Goal: Task Accomplishment & Management: Complete application form

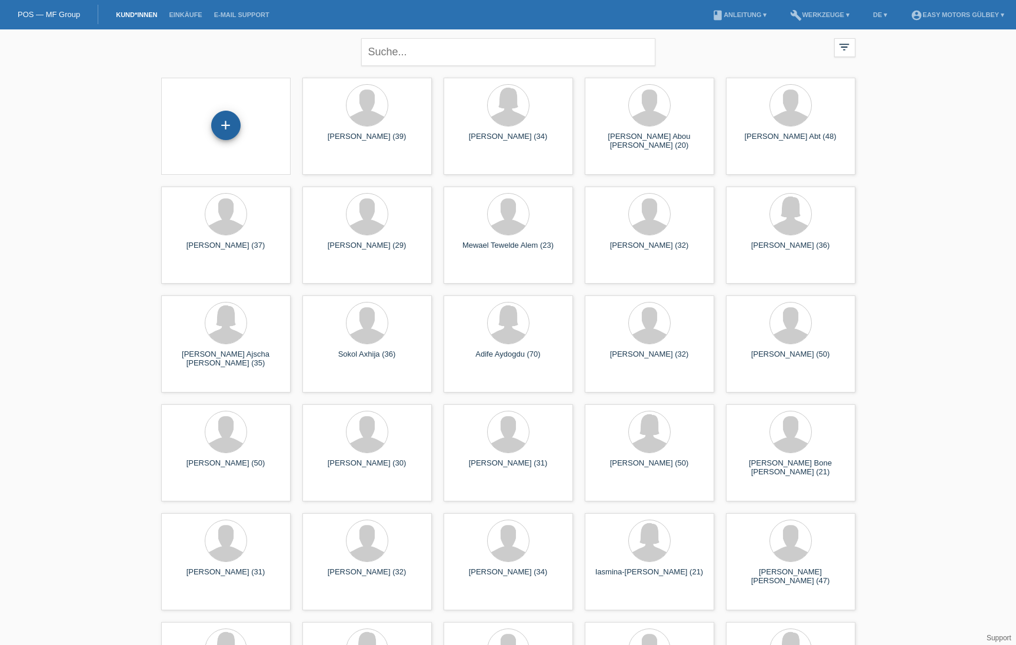
click at [230, 117] on div "+" at bounding box center [226, 125] width 28 height 20
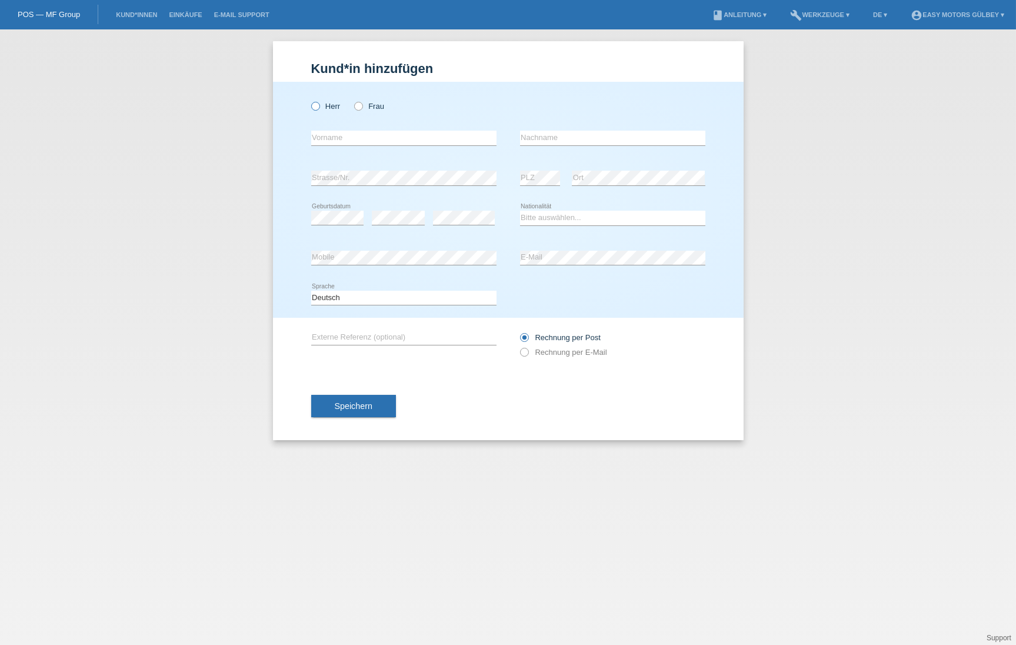
click at [309, 100] on icon at bounding box center [309, 100] width 0 height 0
click at [312, 105] on input "Herr" at bounding box center [315, 106] width 8 height 8
radio input "true"
type input "Farhin"
type input "Shaikh"
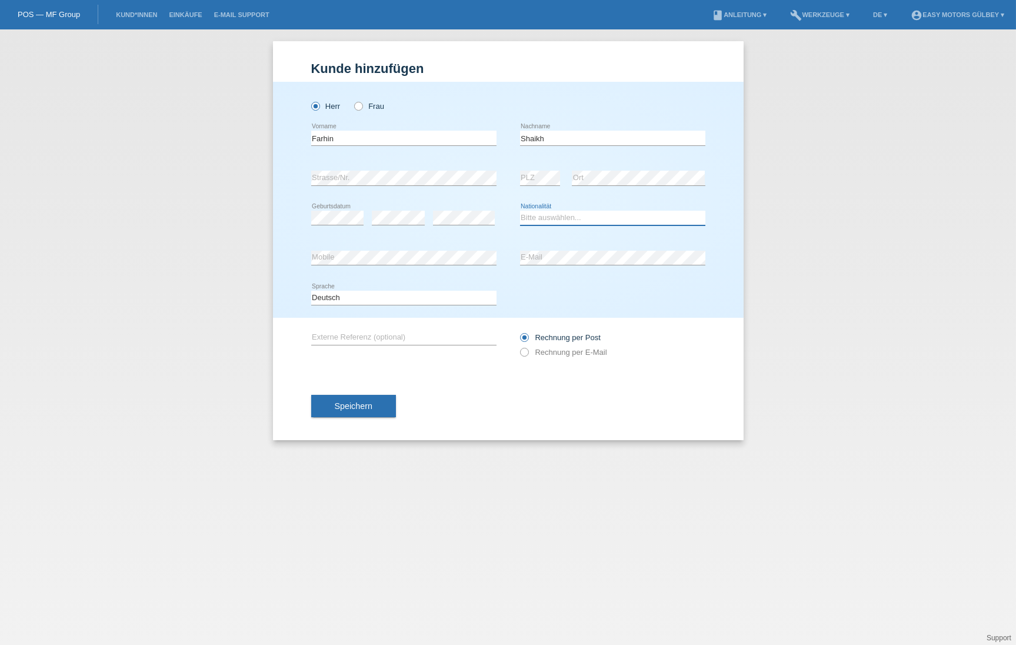
select select "IN"
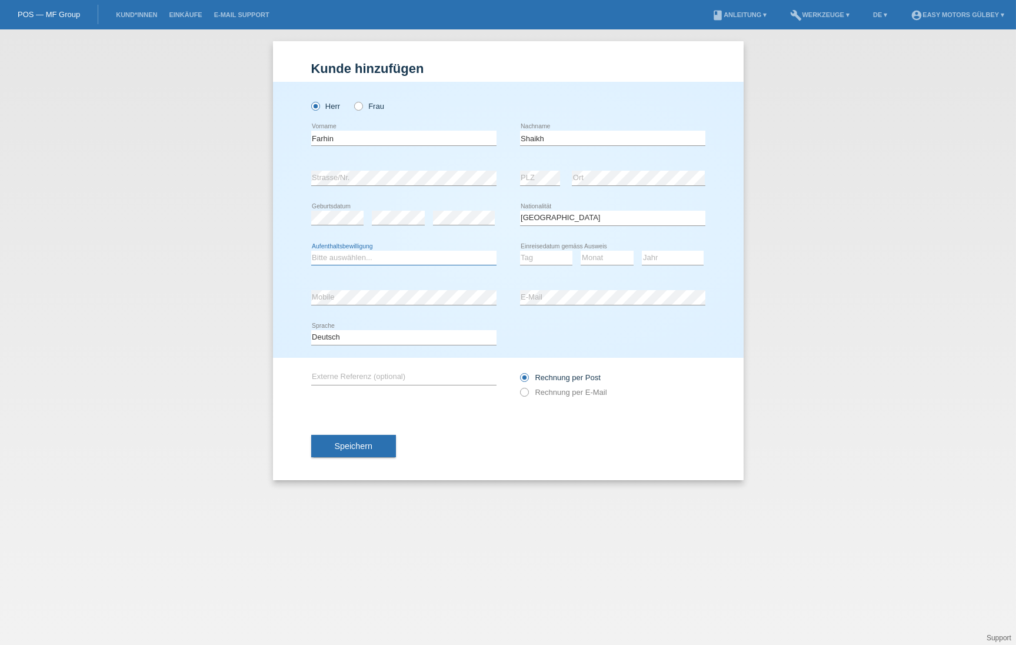
select select "B"
select select "11"
select select "2023"
click at [517, 386] on icon at bounding box center [517, 386] width 0 height 0
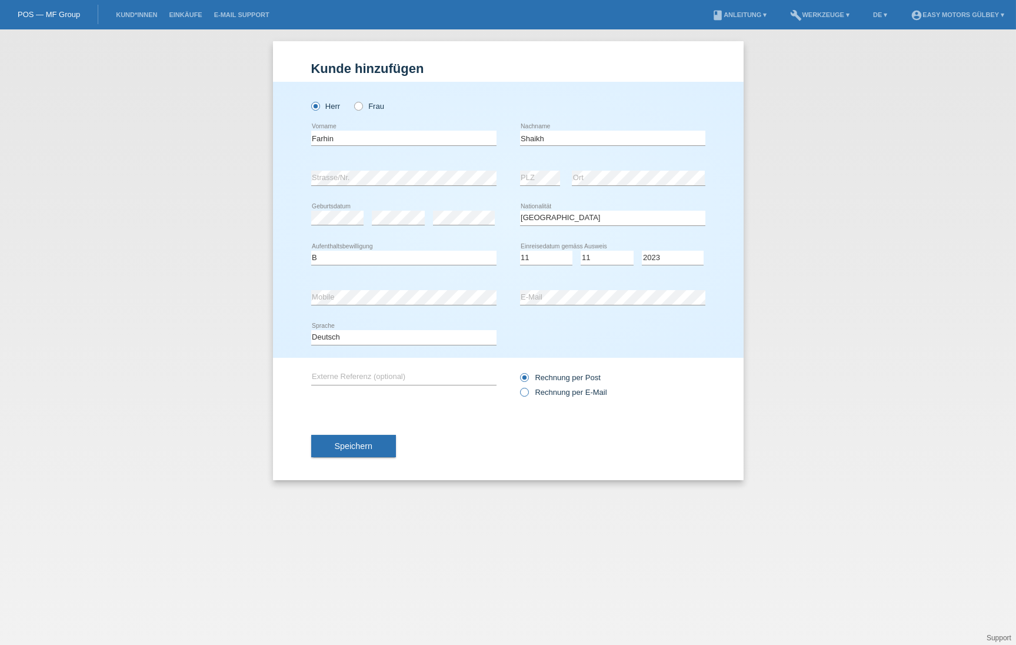
click at [525, 395] on input "Rechnung per E-Mail" at bounding box center [524, 395] width 8 height 15
radio input "true"
click at [371, 442] on span "Speichern" at bounding box center [354, 445] width 38 height 9
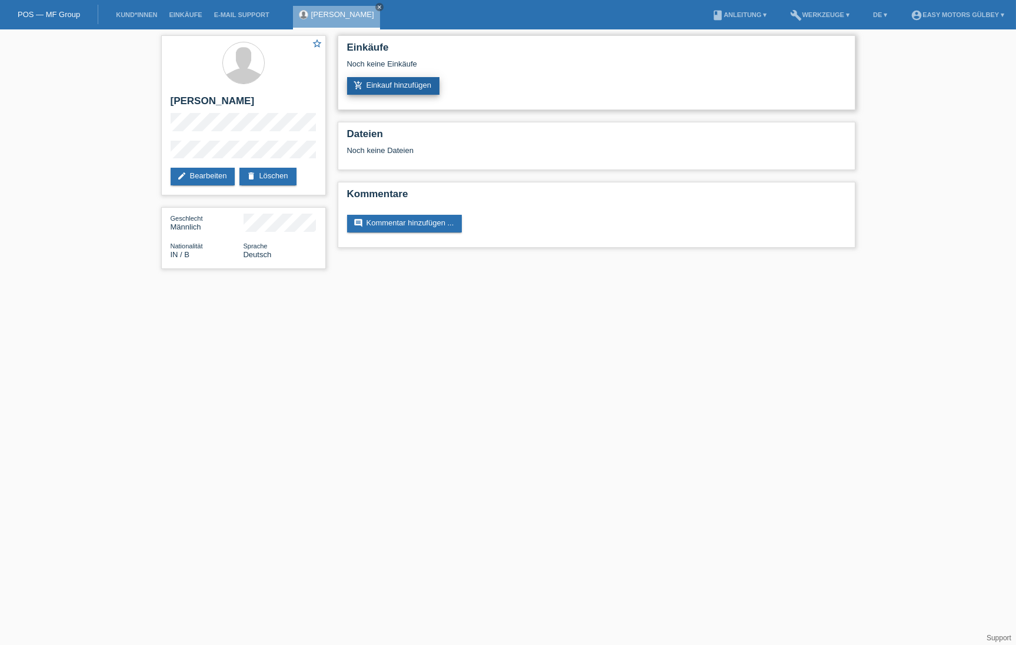
click at [403, 85] on link "add_shopping_cart Einkauf hinzufügen" at bounding box center [393, 86] width 93 height 18
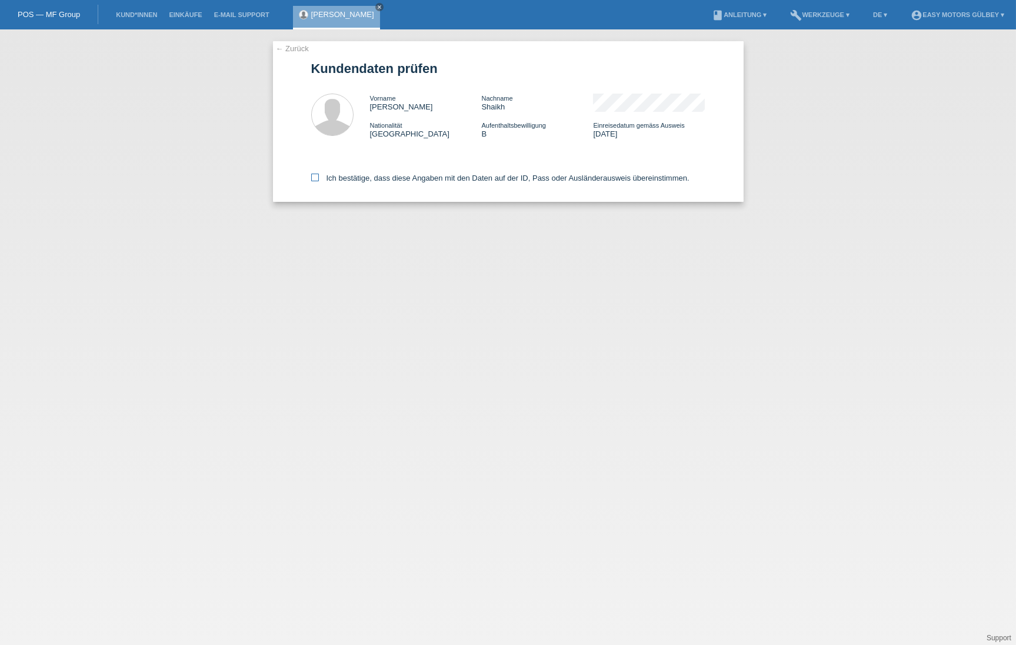
click at [314, 174] on icon at bounding box center [315, 177] width 8 height 8
click at [314, 174] on input "Ich bestätige, dass diese Angaben mit den Daten auf der ID, Pass oder Ausländer…" at bounding box center [315, 177] width 8 height 8
checkbox input "true"
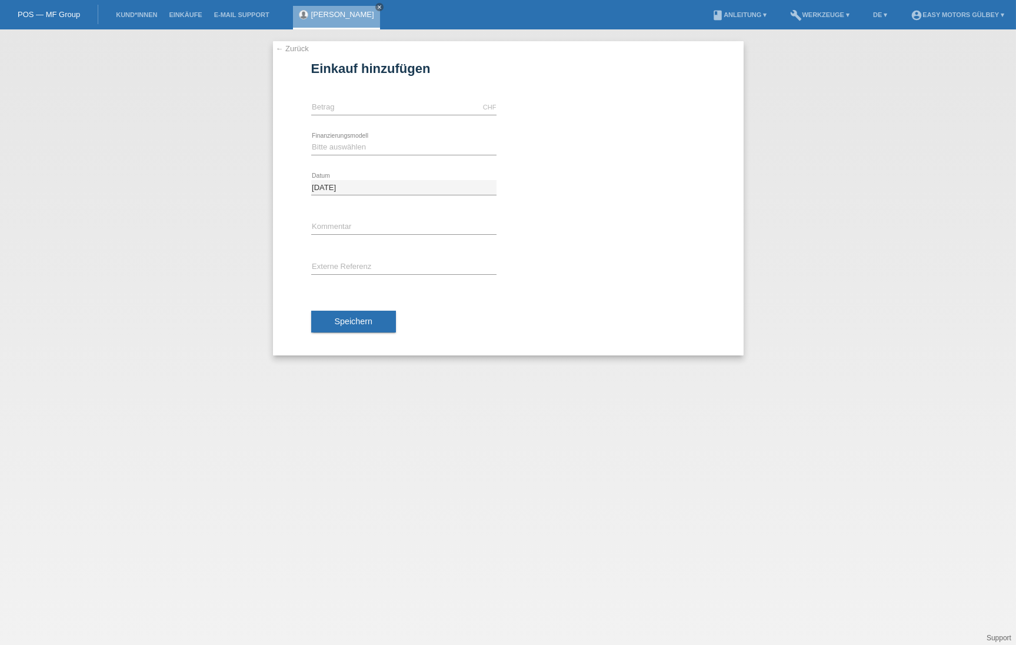
click at [339, 99] on div "CHF error [GEOGRAPHIC_DATA]" at bounding box center [403, 108] width 185 height 40
click at [333, 105] on input "text" at bounding box center [403, 107] width 185 height 15
type input "3000.00"
select select "10"
click at [376, 323] on button "Speichern" at bounding box center [353, 321] width 85 height 22
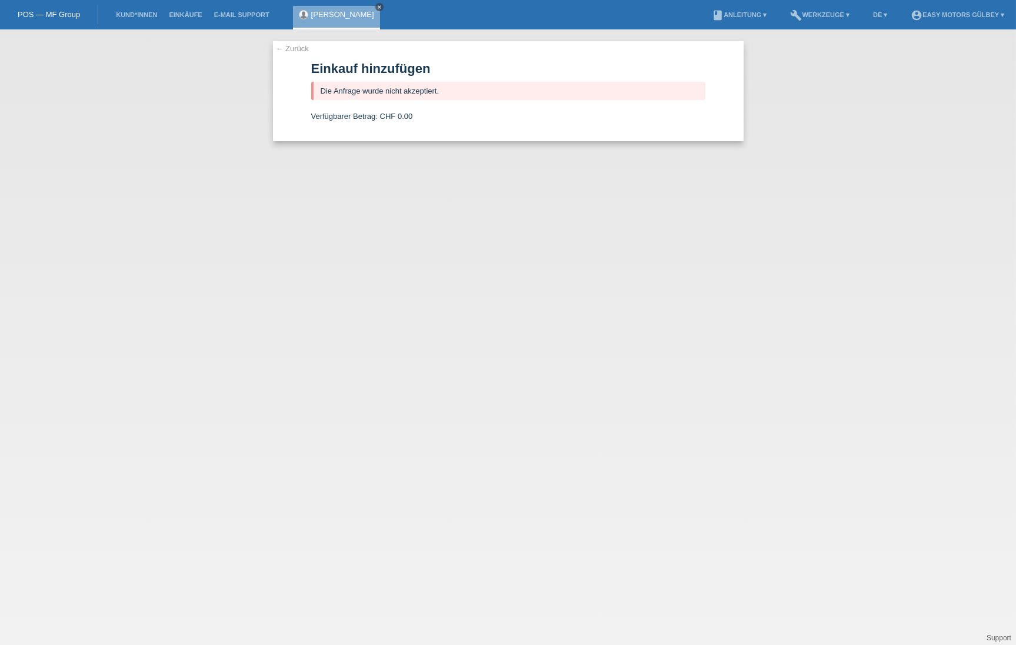
click at [376, 8] on icon "close" at bounding box center [379, 7] width 6 height 6
click at [135, 16] on link "Kund*innen" at bounding box center [136, 14] width 53 height 7
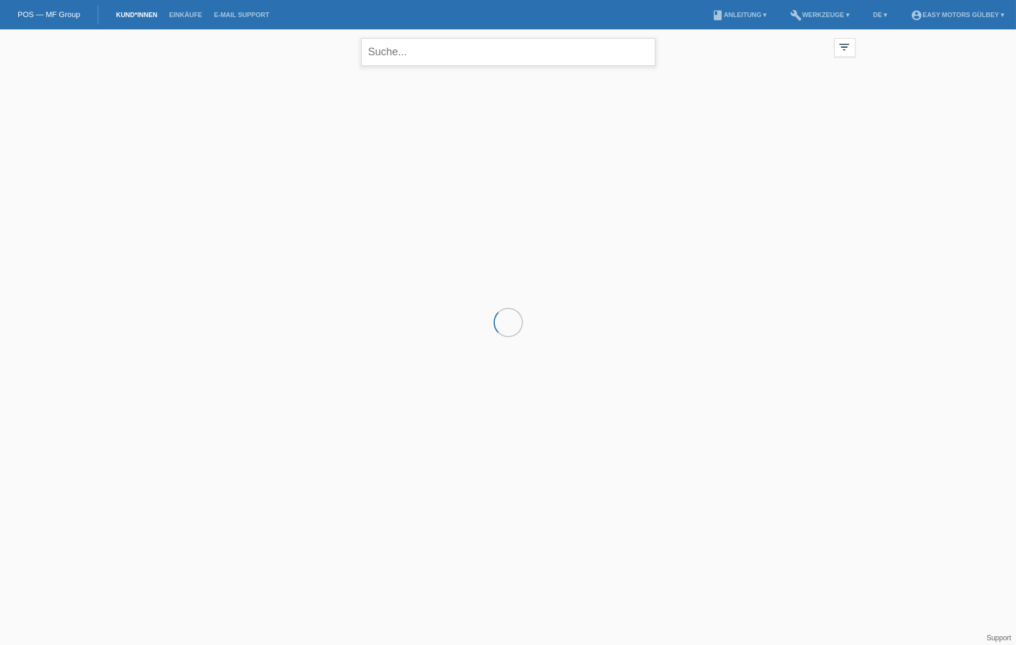
click at [419, 50] on input "text" at bounding box center [508, 52] width 294 height 28
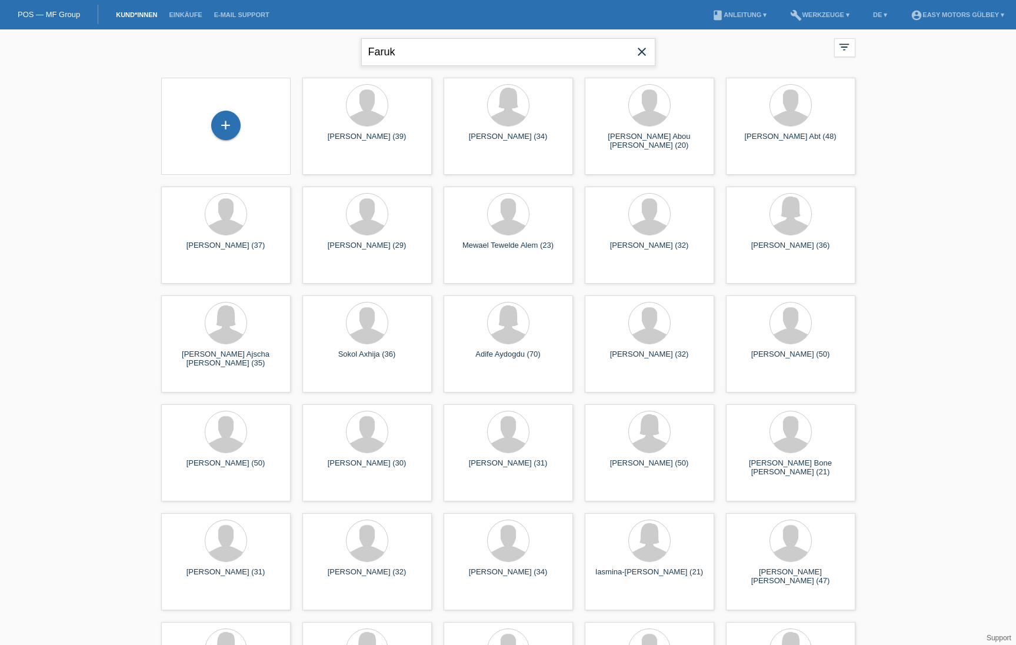
type input "Faruk"
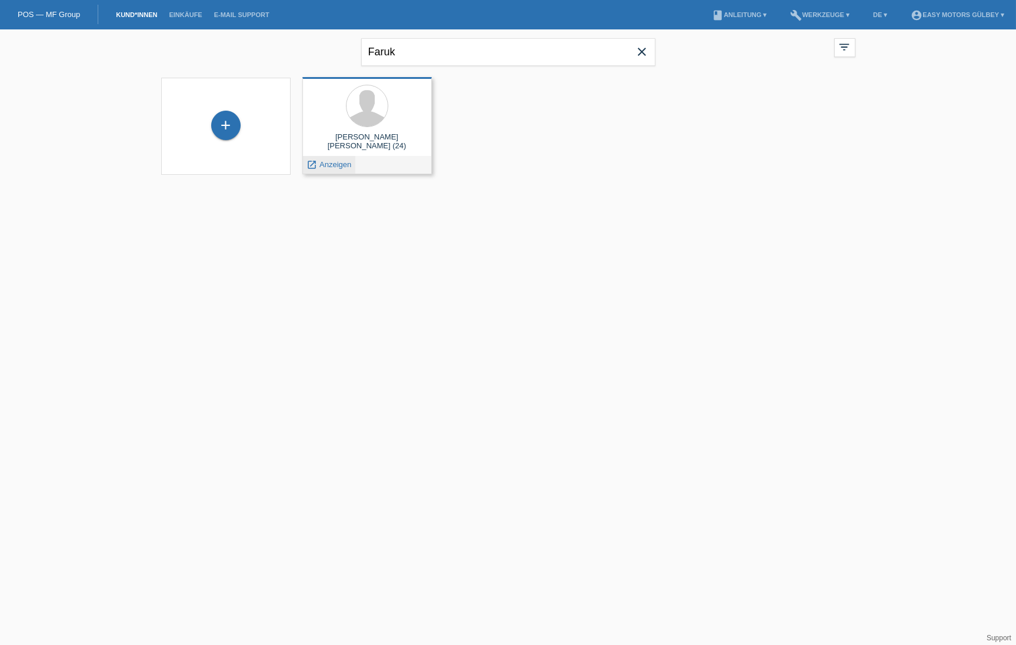
click at [331, 160] on span "Anzeigen" at bounding box center [335, 164] width 32 height 9
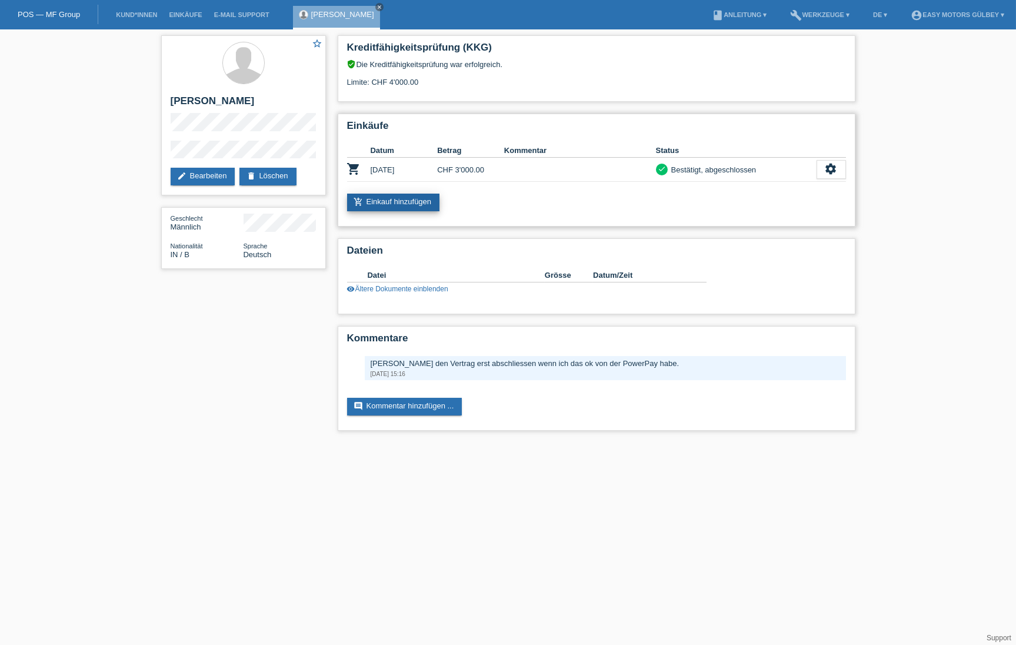
click at [388, 202] on link "add_shopping_cart Einkauf hinzufügen" at bounding box center [393, 202] width 93 height 18
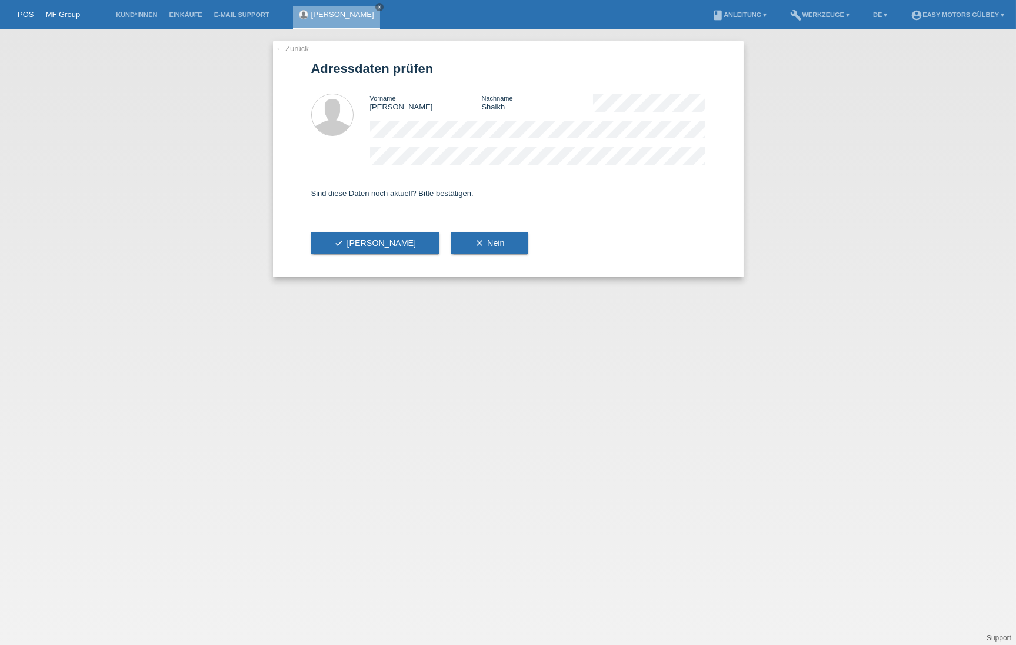
click at [289, 45] on link "← Zurück" at bounding box center [292, 48] width 33 height 9
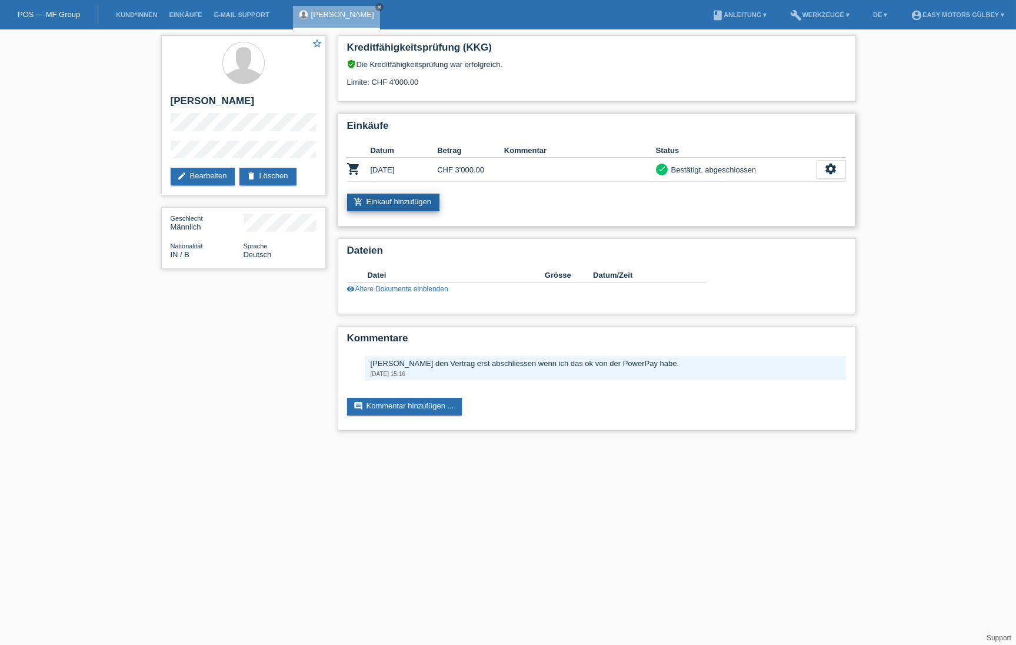
click at [415, 206] on link "add_shopping_cart Einkauf hinzufügen" at bounding box center [393, 202] width 93 height 18
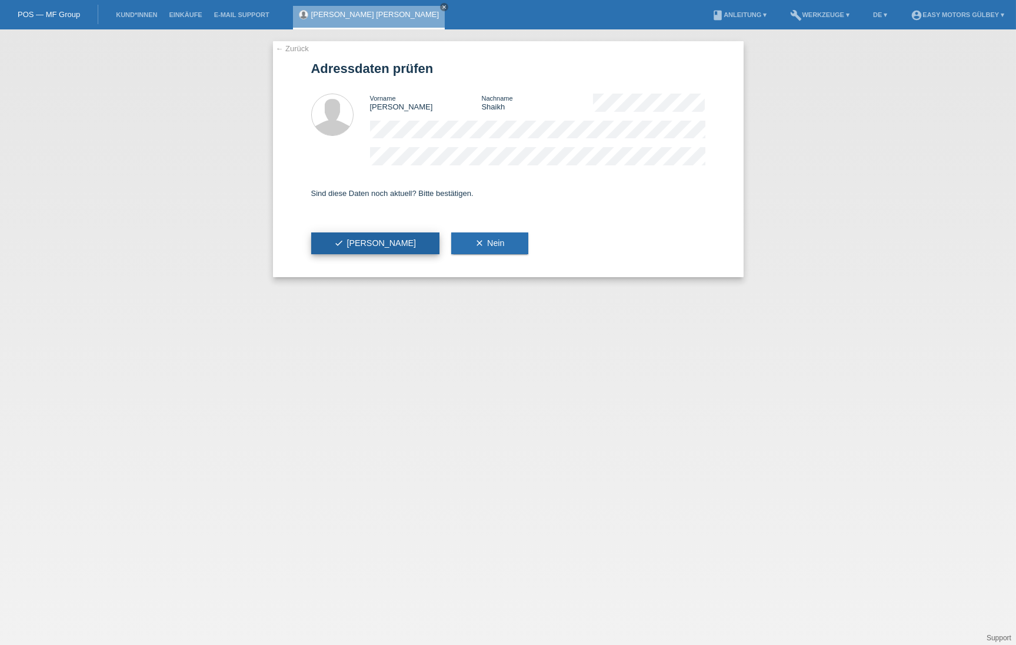
click at [365, 240] on button "check Ja" at bounding box center [375, 243] width 129 height 22
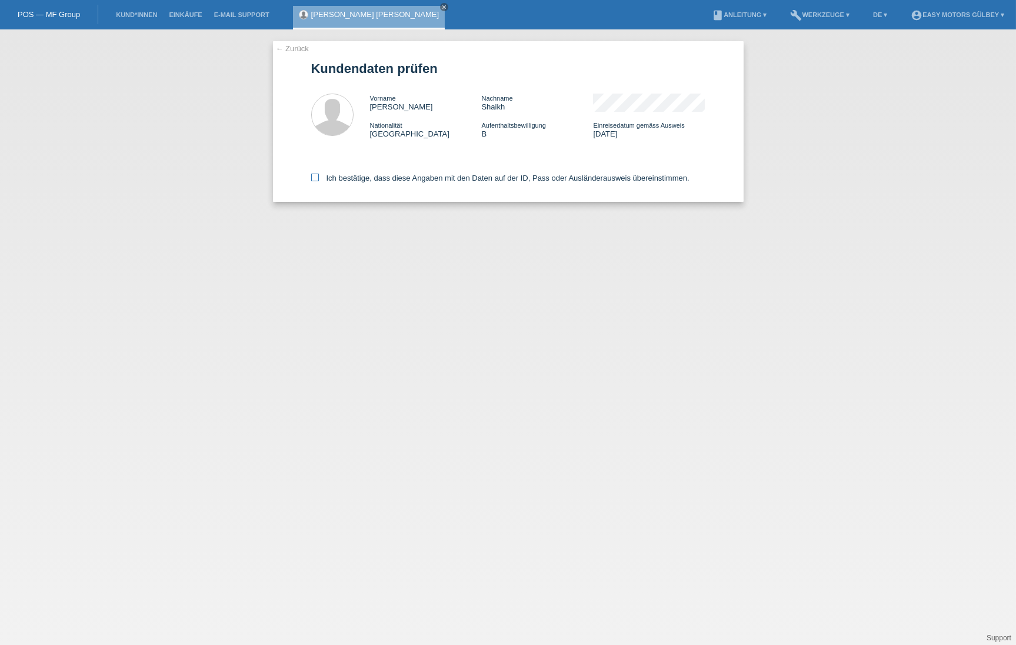
click at [315, 178] on icon at bounding box center [315, 177] width 8 height 8
click at [315, 178] on input "Ich bestätige, dass diese Angaben mit den Daten auf der ID, Pass oder Ausländer…" at bounding box center [315, 177] width 8 height 8
checkbox input "true"
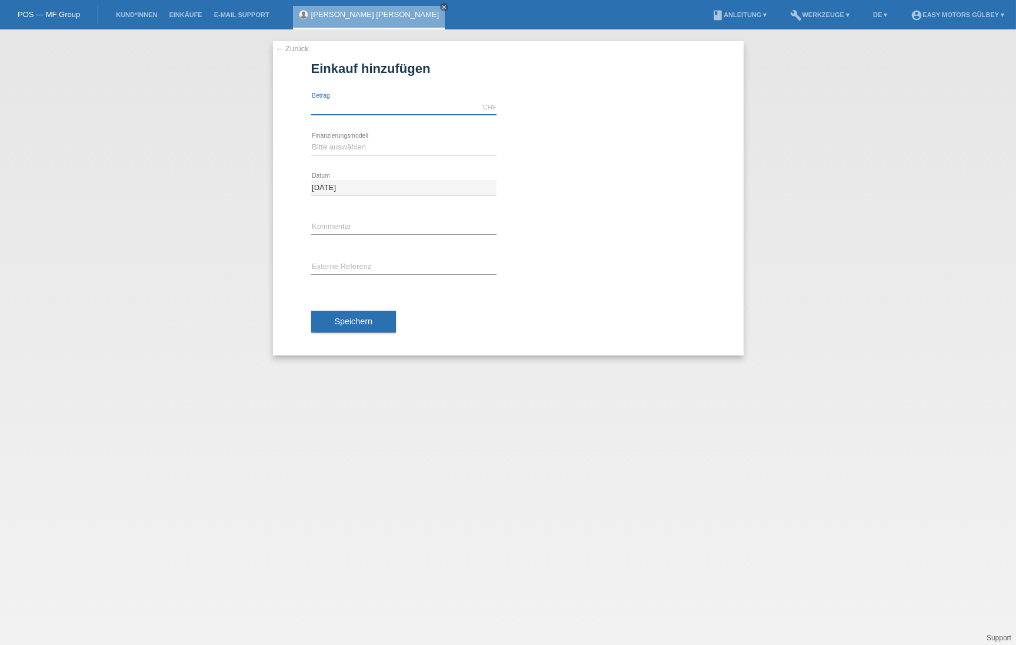
click at [346, 105] on input "text" at bounding box center [403, 107] width 185 height 15
type input "3000.00"
click at [355, 153] on div "Bitte auswählen Fixe Raten Kauf auf Rechnung mit Teilzahlungsoption error Finan…" at bounding box center [403, 147] width 185 height 15
select select "10"
click at [362, 323] on span "Speichern" at bounding box center [354, 320] width 38 height 9
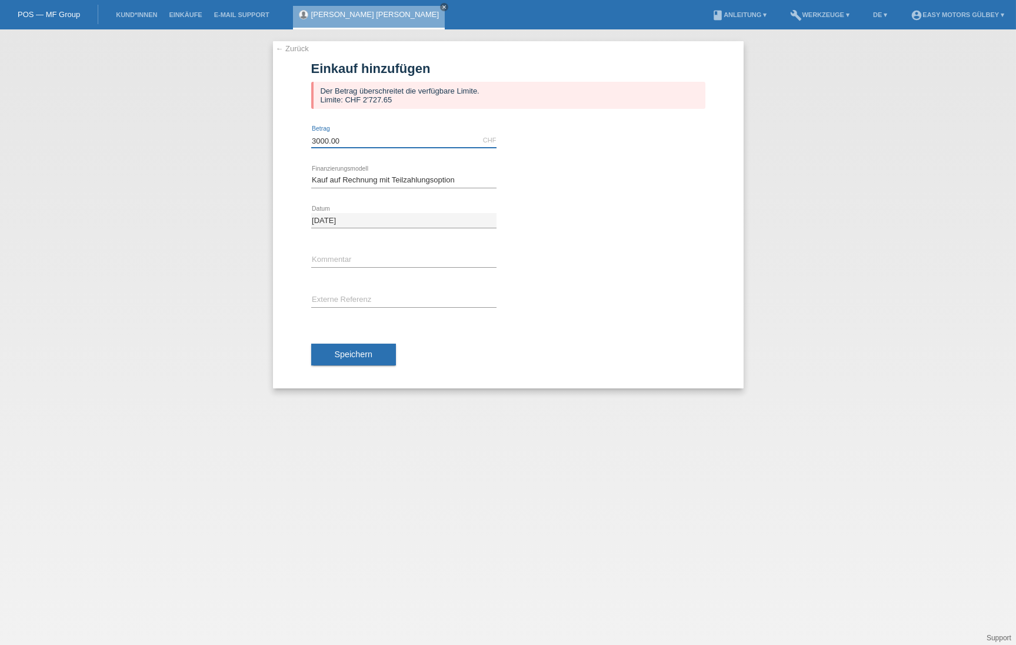
click at [345, 139] on input "3000.00" at bounding box center [403, 140] width 185 height 15
type input "3"
type input "2727.65"
click at [360, 358] on span "Speichern" at bounding box center [354, 353] width 38 height 9
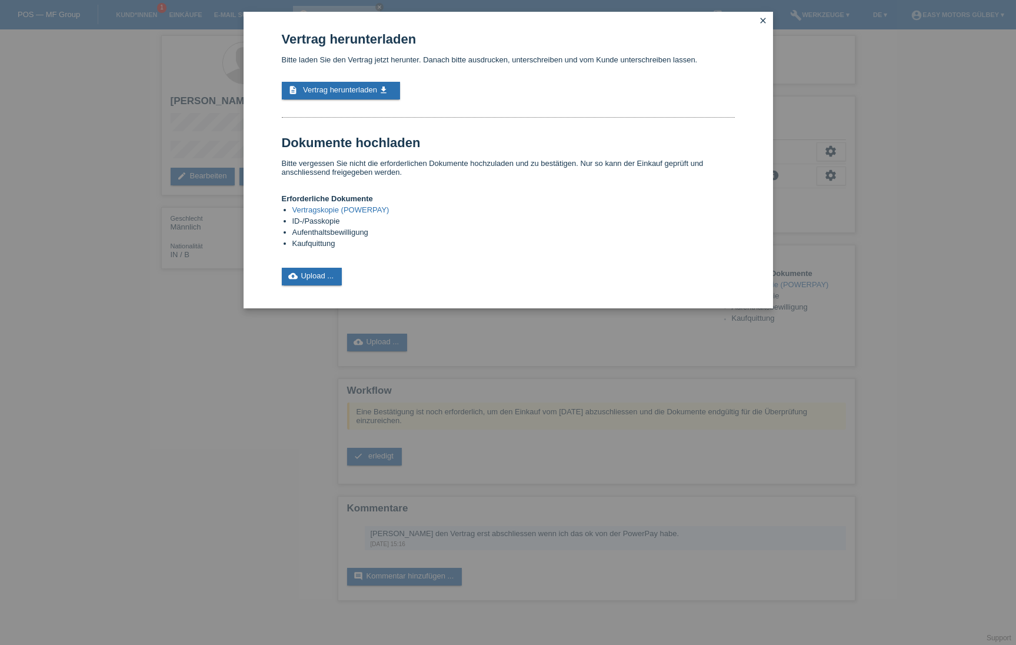
click at [762, 21] on icon "close" at bounding box center [763, 20] width 9 height 9
